Goal: Task Accomplishment & Management: Manage account settings

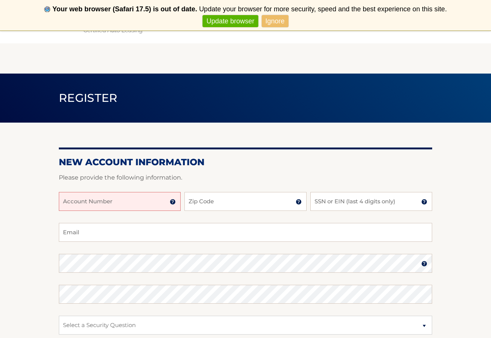
click at [70, 204] on input "Account Number" at bounding box center [120, 201] width 122 height 19
click at [87, 204] on input "4445699457" at bounding box center [120, 201] width 122 height 19
click at [93, 202] on input "4445600457" at bounding box center [120, 201] width 122 height 19
type input "44456004657"
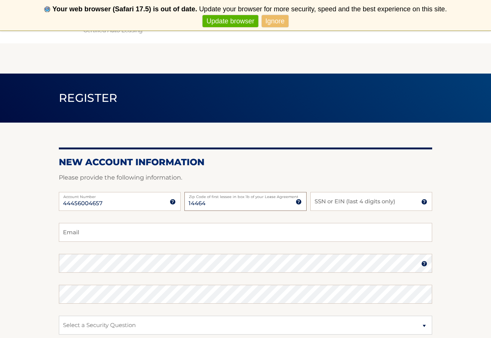
type input "14464"
click at [322, 205] on input "SSN or EIN (last 4 digits only)" at bounding box center [371, 201] width 122 height 19
type input "0623"
type input "bernieg44@rochester.rr.com"
click at [150, 236] on input "bernieg44@rochester.rr.com" at bounding box center [245, 232] width 373 height 19
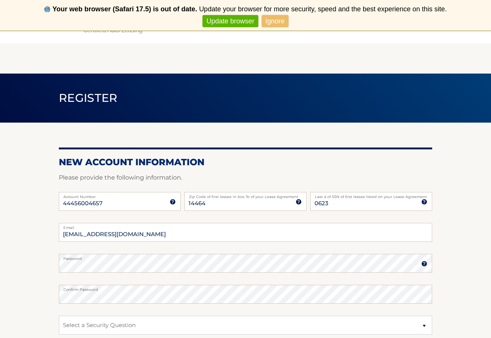
click at [423, 262] on img at bounding box center [424, 263] width 6 height 6
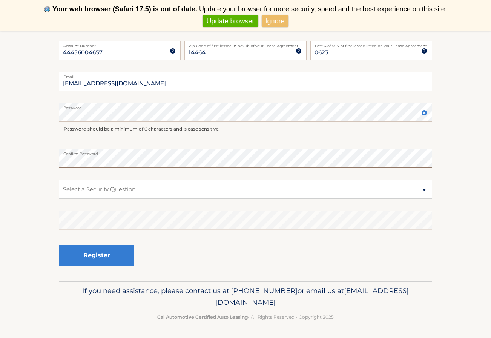
scroll to position [150, 0]
select select "5"
select select "2"
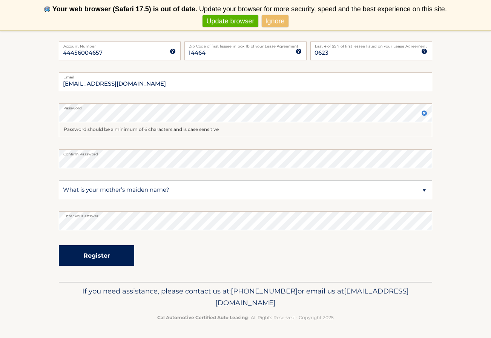
click at [102, 257] on button "Register" at bounding box center [96, 255] width 75 height 21
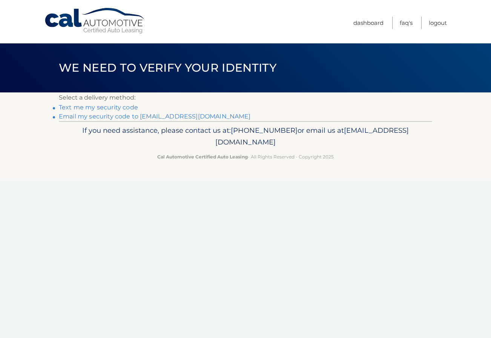
click at [90, 116] on link "Email my security code to b********@rochester.rr.com" at bounding box center [155, 116] width 192 height 7
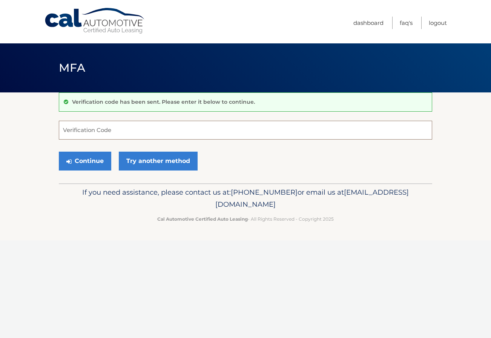
paste input "192648"
type input "192648"
click at [101, 159] on button "Continue" at bounding box center [85, 161] width 52 height 19
click at [89, 158] on button "Continue" at bounding box center [85, 161] width 52 height 19
click at [87, 159] on button "Continue" at bounding box center [85, 161] width 52 height 19
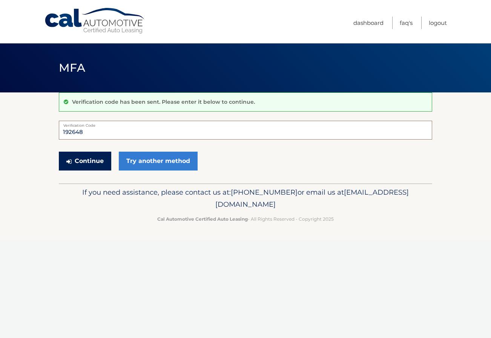
click at [85, 161] on button "Continue" at bounding box center [85, 161] width 52 height 19
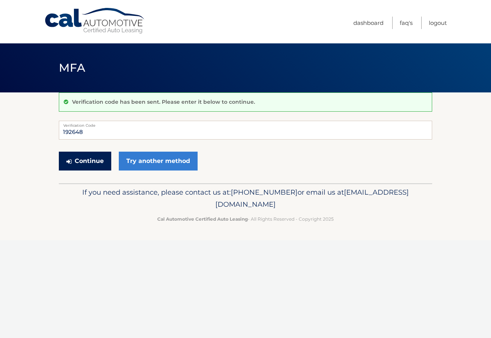
click at [84, 158] on button "Continue" at bounding box center [85, 161] width 52 height 19
click at [84, 159] on button "Continue" at bounding box center [85, 161] width 52 height 19
click at [84, 160] on button "Continue" at bounding box center [85, 161] width 52 height 19
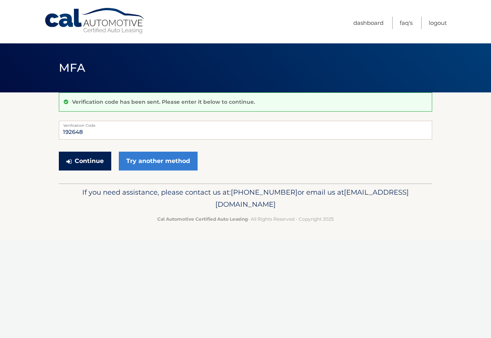
click at [84, 160] on button "Continue" at bounding box center [85, 161] width 52 height 19
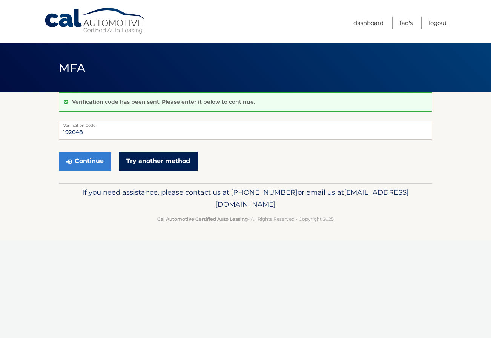
click at [172, 157] on link "Try another method" at bounding box center [158, 161] width 79 height 19
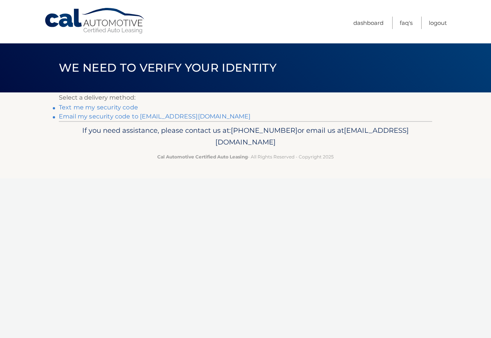
click at [104, 116] on link "Email my security code to [EMAIL_ADDRESS][DOMAIN_NAME]" at bounding box center [155, 116] width 192 height 7
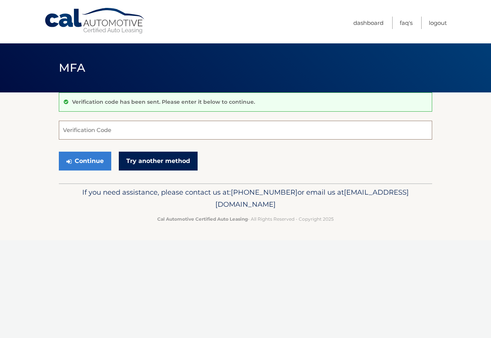
paste input "192648"
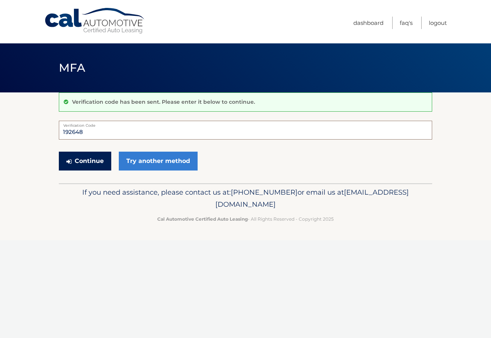
type input "192648"
click at [91, 157] on button "Continue" at bounding box center [85, 161] width 52 height 19
click at [94, 156] on button "Continue" at bounding box center [85, 161] width 52 height 19
click at [95, 156] on button "Continue" at bounding box center [85, 161] width 52 height 19
click at [95, 157] on button "Continue" at bounding box center [85, 161] width 52 height 19
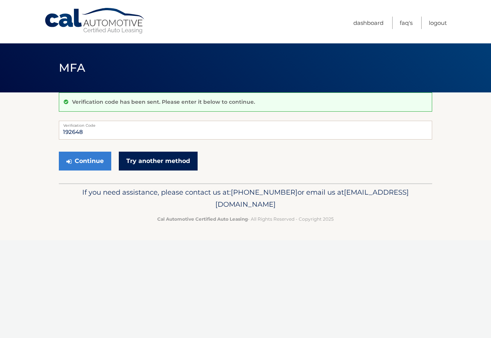
click at [160, 160] on link "Try another method" at bounding box center [158, 161] width 79 height 19
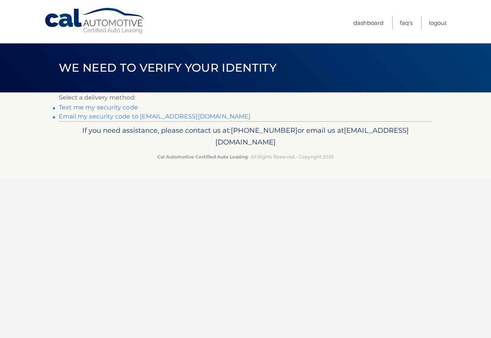
click at [90, 106] on link "Text me my security code" at bounding box center [98, 107] width 79 height 7
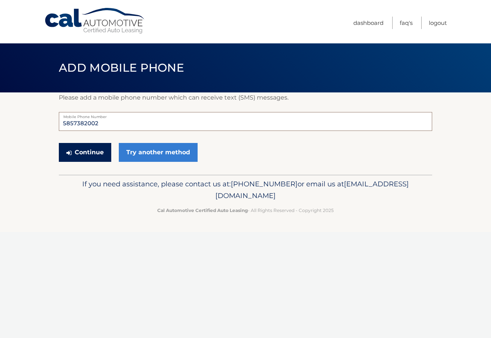
type input "5857382002"
click at [75, 152] on button "Continue" at bounding box center [85, 152] width 52 height 19
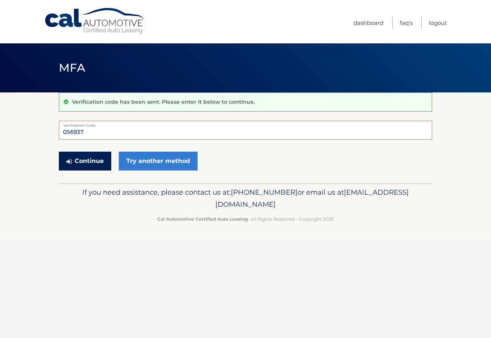
type input "056937"
click at [87, 161] on button "Continue" at bounding box center [85, 161] width 52 height 19
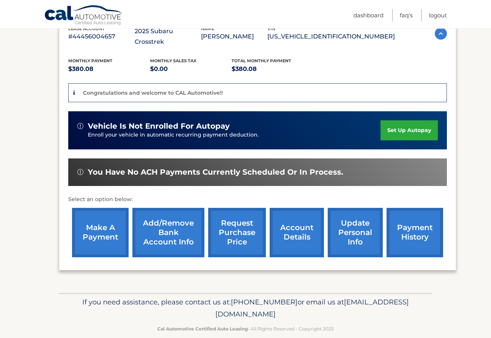
scroll to position [145, 0]
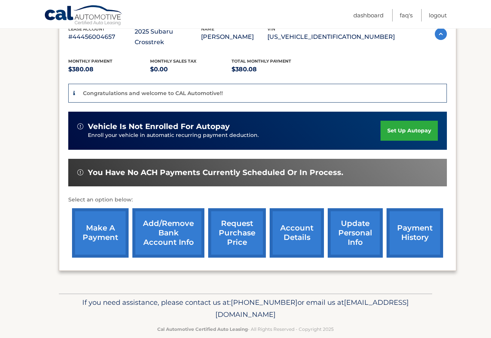
click at [172, 222] on link "Add/Remove bank account info" at bounding box center [168, 232] width 72 height 49
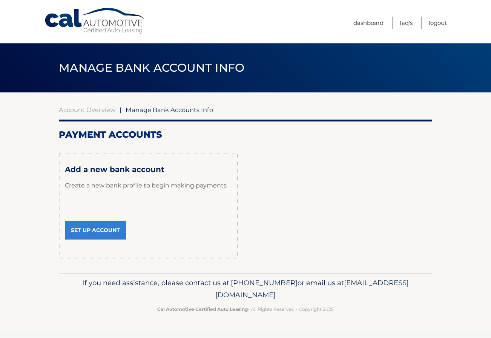
click at [98, 224] on link "Set Up Account" at bounding box center [95, 230] width 61 height 19
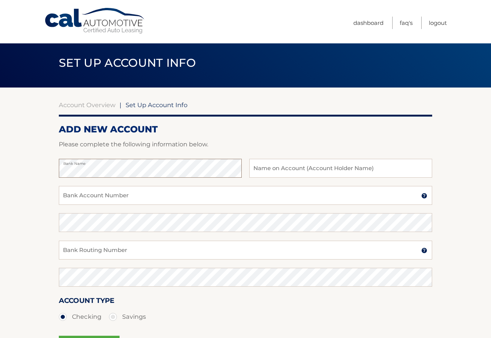
scroll to position [5, 0]
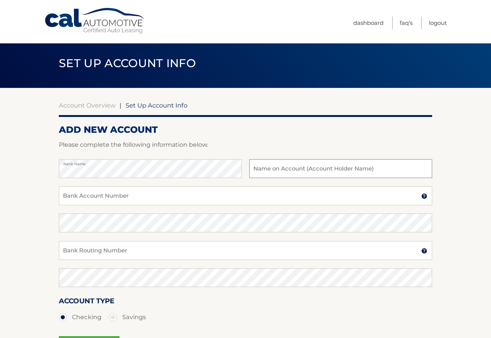
click at [257, 170] on input "text" at bounding box center [340, 168] width 183 height 19
type input "Bernice Graham"
click at [69, 195] on input "Bank Account Number" at bounding box center [245, 195] width 373 height 19
type input "55932321"
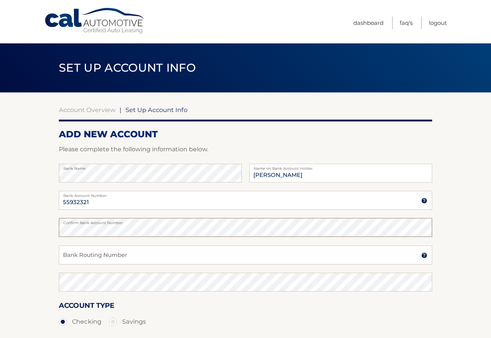
scroll to position [0, 0]
click at [69, 254] on input "Bank Routing Number" at bounding box center [245, 254] width 373 height 19
type input "222371863"
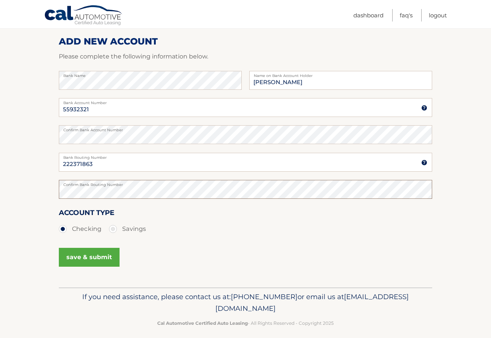
scroll to position [93, 0]
click at [75, 256] on button "save & submit" at bounding box center [89, 257] width 61 height 19
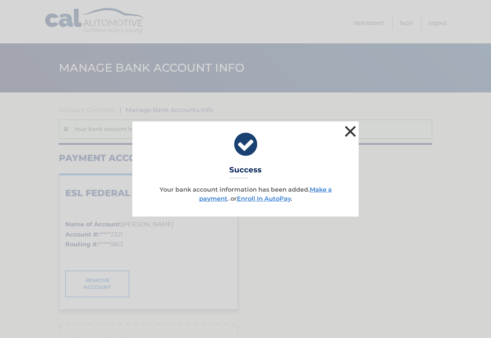
click at [351, 128] on button "×" at bounding box center [350, 131] width 15 height 15
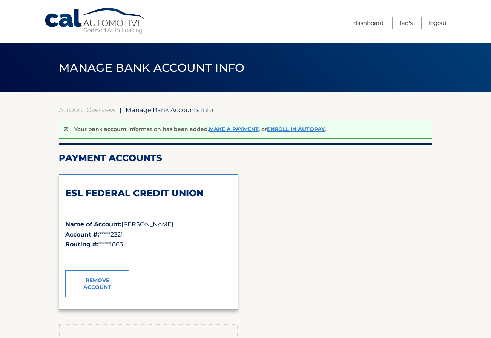
click at [111, 22] on link "Cal Automotive" at bounding box center [95, 21] width 102 height 27
